Goal: Information Seeking & Learning: Learn about a topic

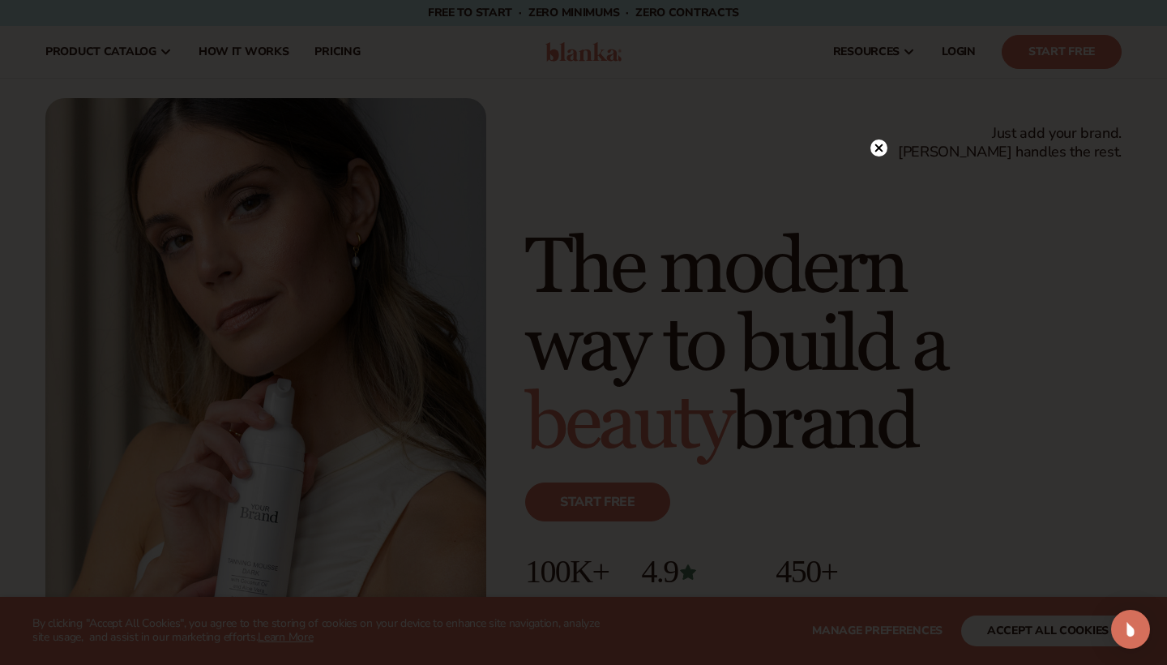
click at [881, 151] on icon at bounding box center [879, 147] width 8 height 8
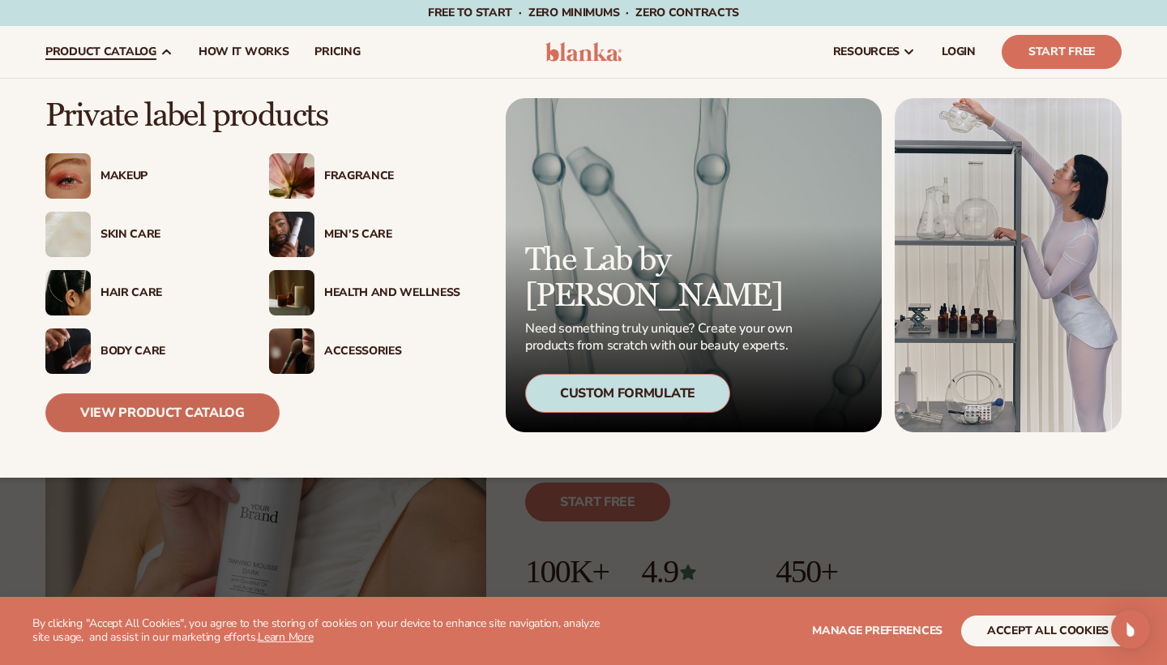
click at [147, 411] on link "View Product Catalog" at bounding box center [162, 412] width 234 height 39
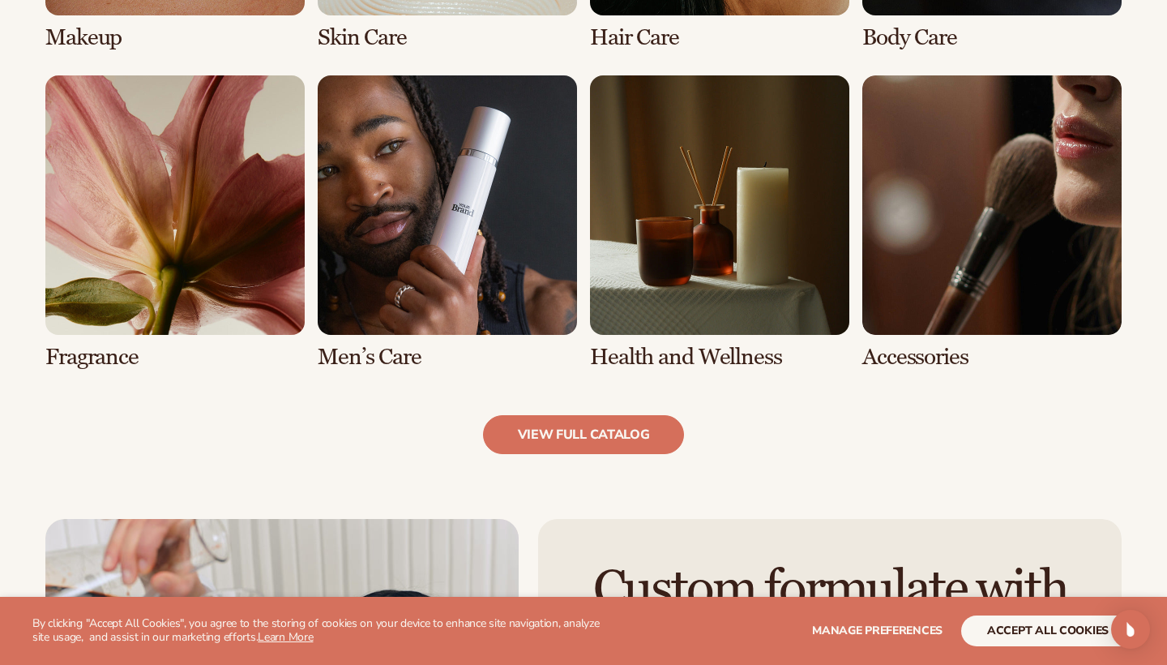
scroll to position [1465, 0]
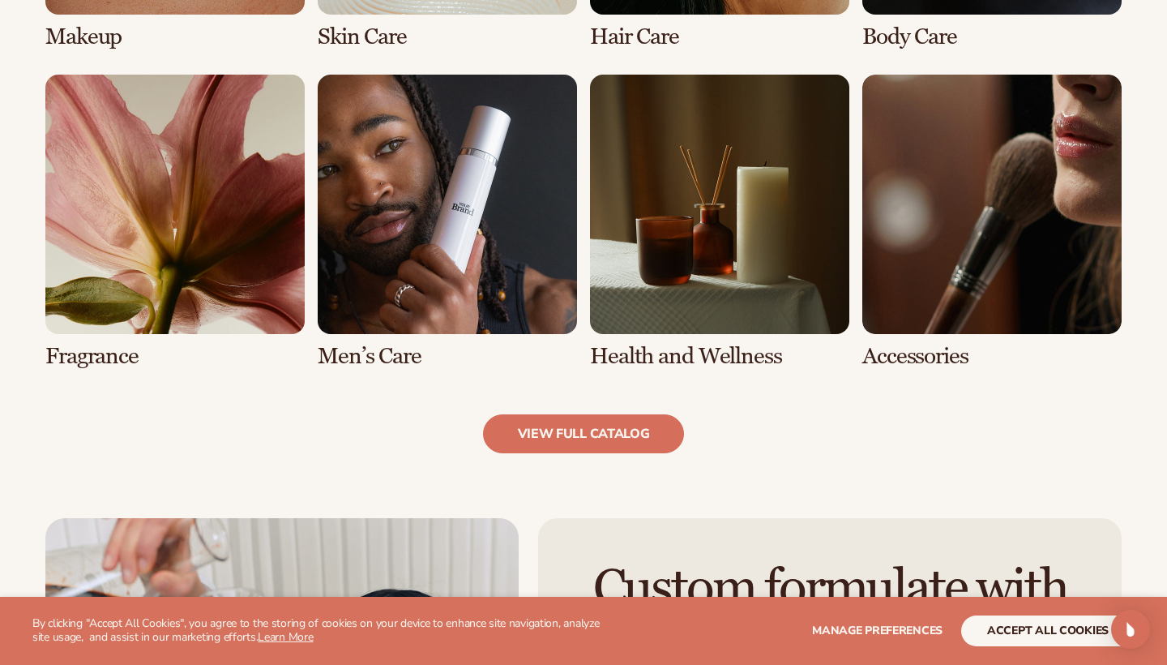
click at [637, 311] on link "7 / 8" at bounding box center [719, 222] width 259 height 294
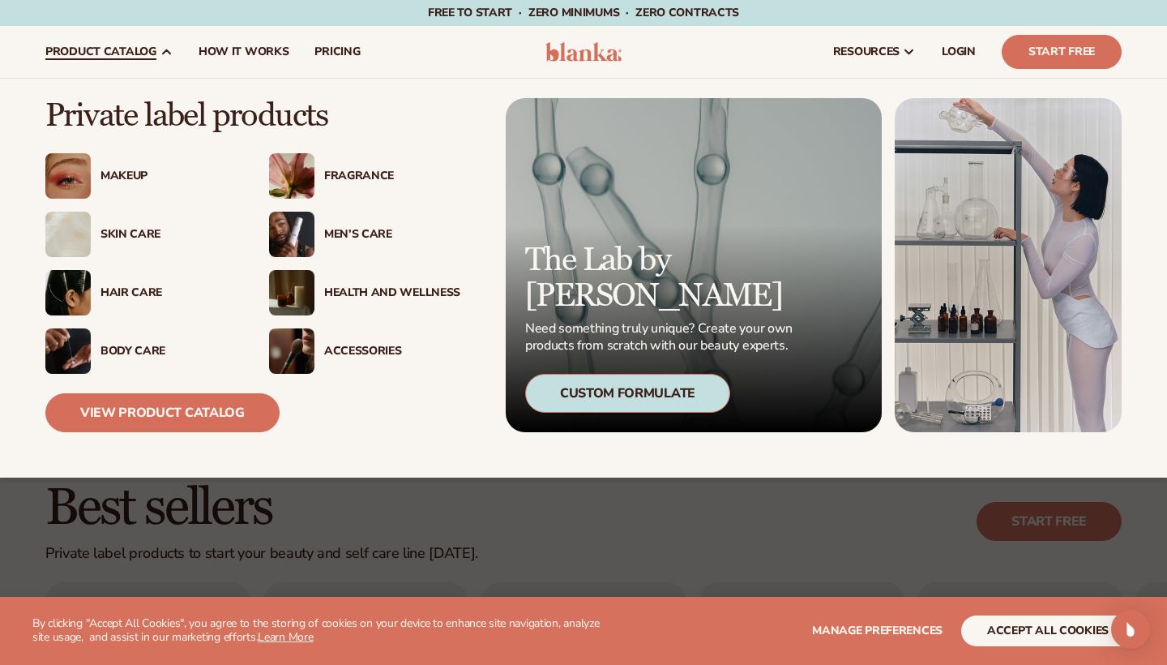
click at [293, 286] on img at bounding box center [291, 292] width 45 height 45
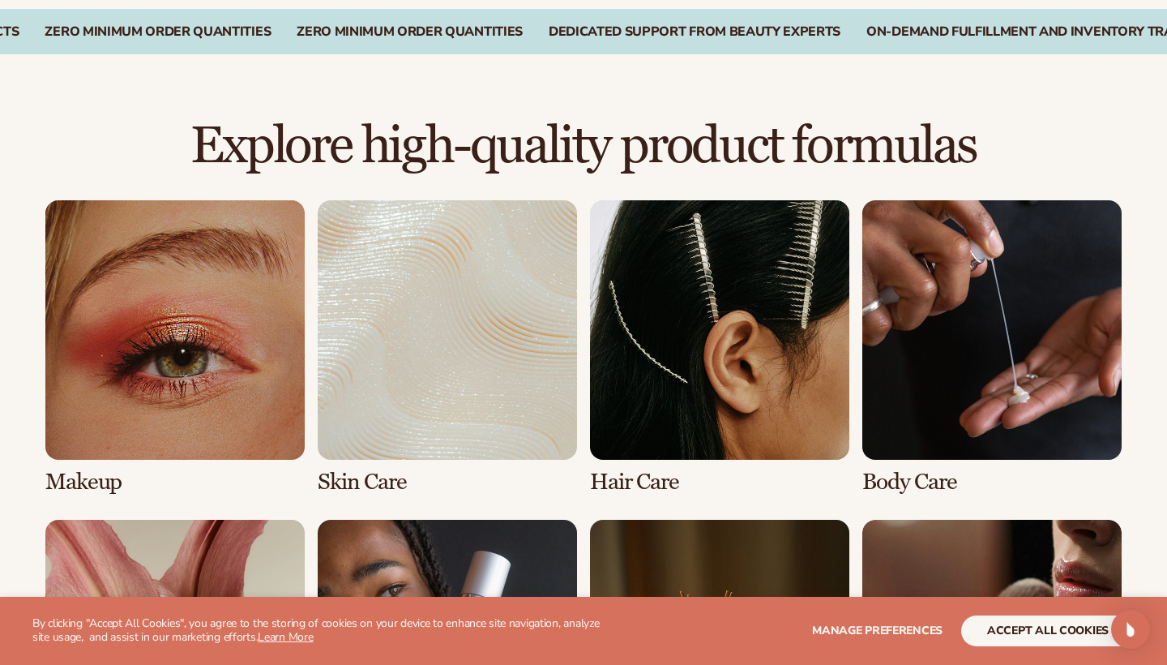
scroll to position [1027, 0]
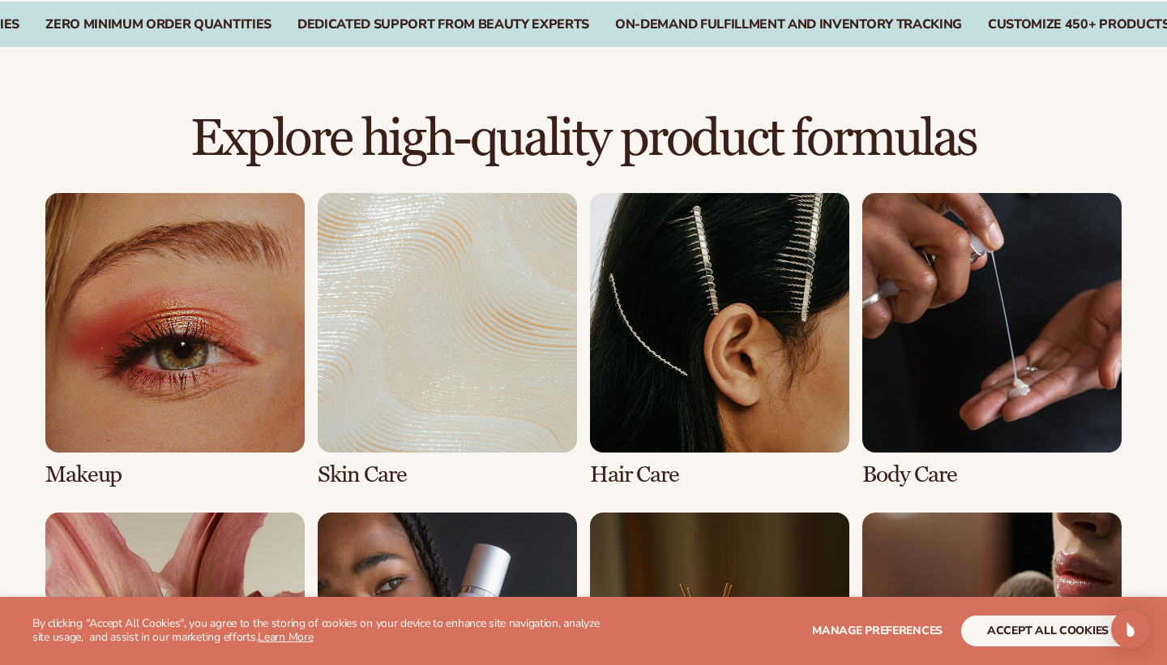
click at [200, 375] on link "1 / 8" at bounding box center [174, 340] width 259 height 294
click at [674, 404] on link "3 / 8" at bounding box center [719, 340] width 259 height 294
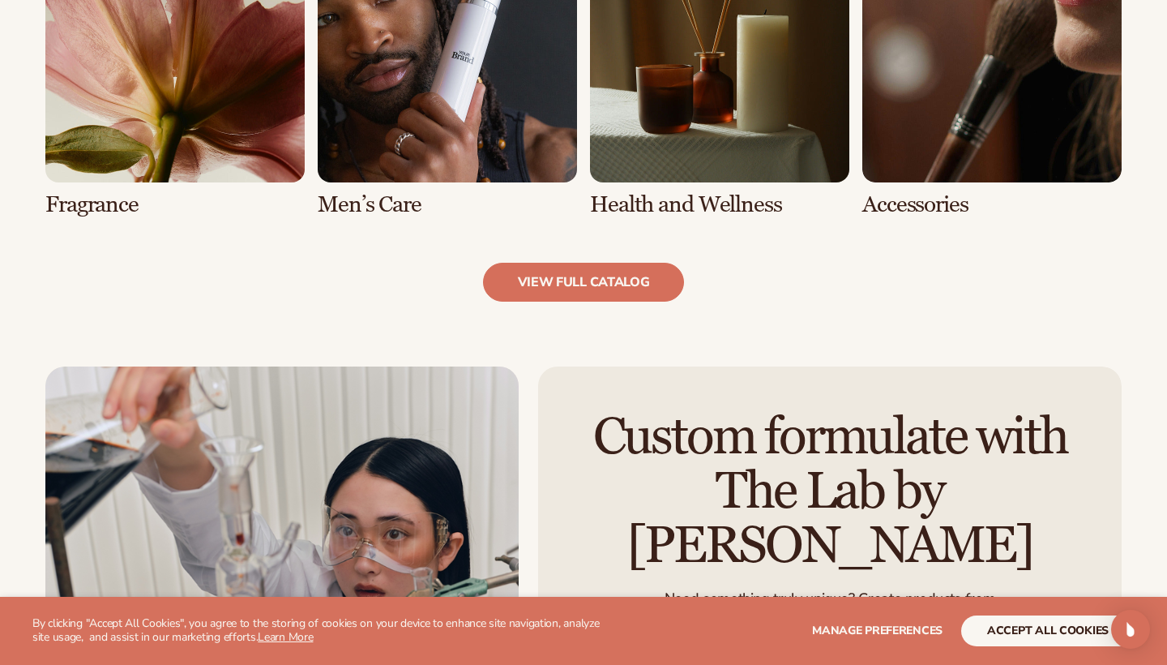
scroll to position [1724, 0]
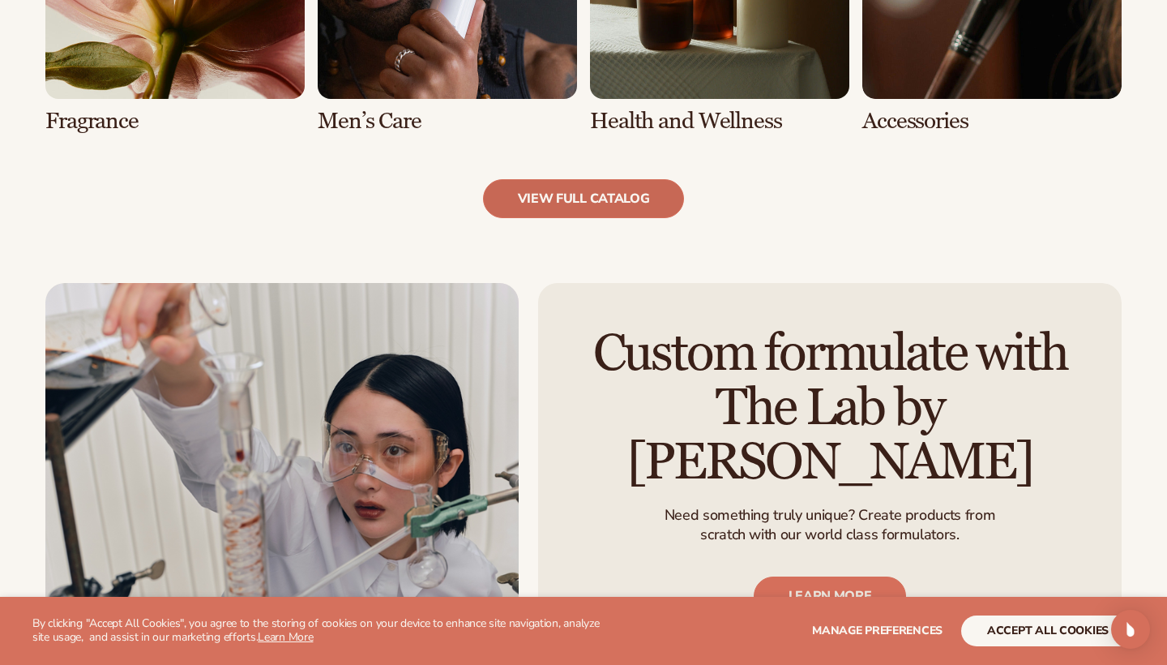
click at [564, 189] on link "view full catalog" at bounding box center [584, 198] width 202 height 39
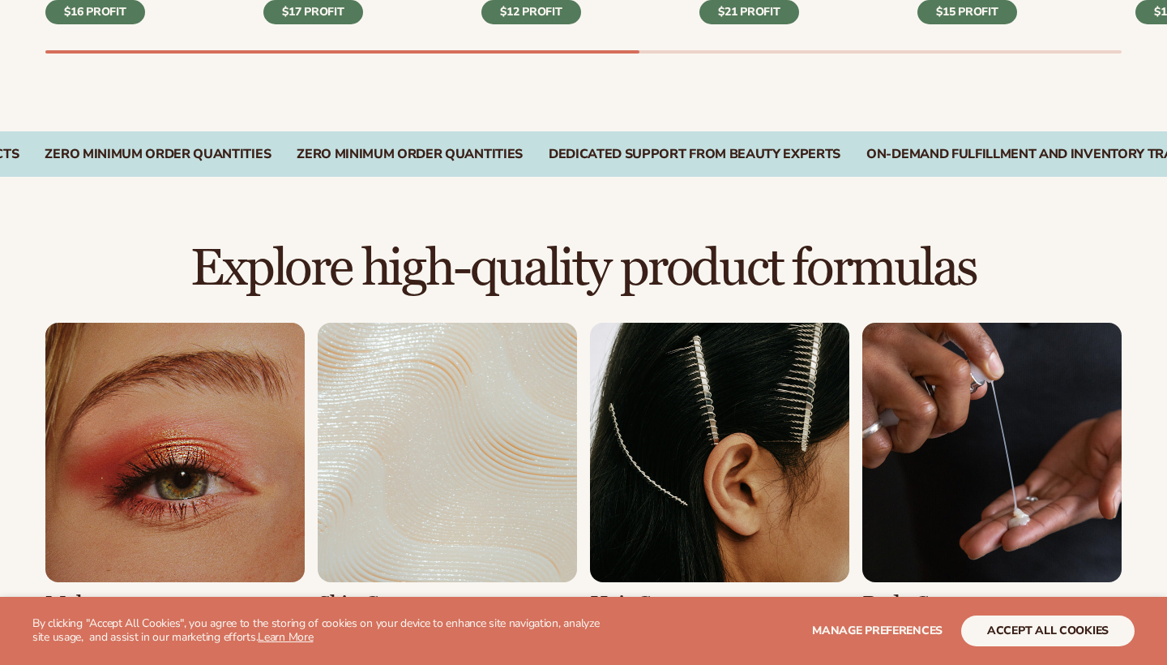
scroll to position [875, 0]
